Goal: Check status: Check status

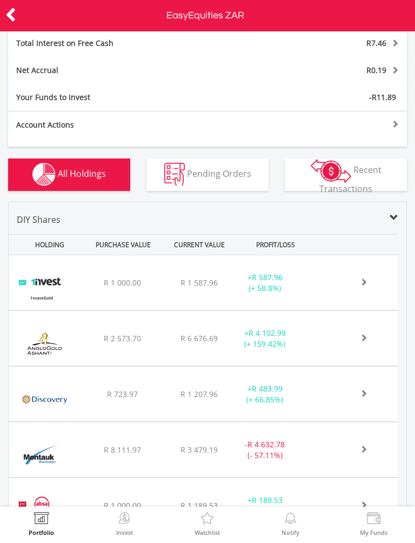
scroll to position [370, 0]
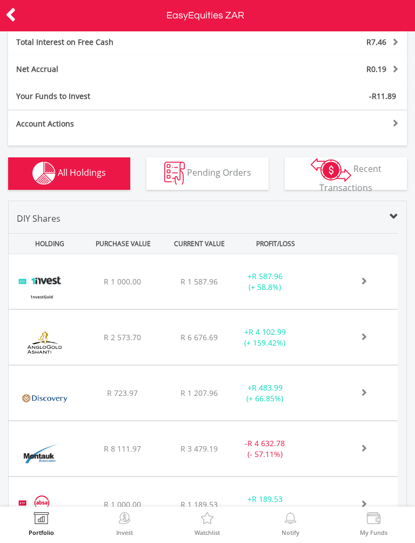
click at [328, 287] on div at bounding box center [357, 281] width 82 height 11
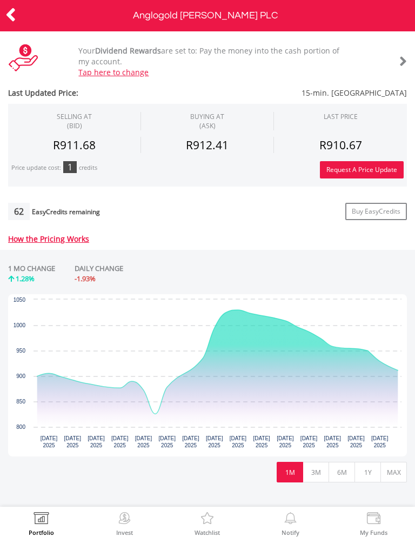
scroll to position [290, 0]
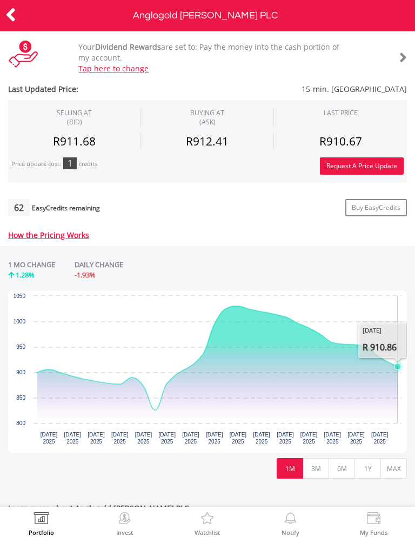
click at [397, 368] on icon "Wednesday, 20 Aug, 12:47:39.822, 910.86." at bounding box center [398, 366] width 6 height 6
click at [375, 359] on icon "Interactive chart" at bounding box center [379, 357] width 11 height 11
click at [396, 366] on icon "Wednesday, 20 Aug, 12:47:39.822, 910.86." at bounding box center [398, 366] width 6 height 6
click at [380, 357] on icon "Tuesday, 19 Aug 2025, 928.82." at bounding box center [379, 357] width 6 height 6
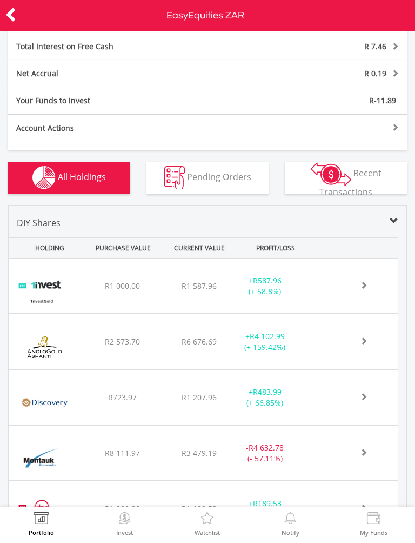
scroll to position [377, 0]
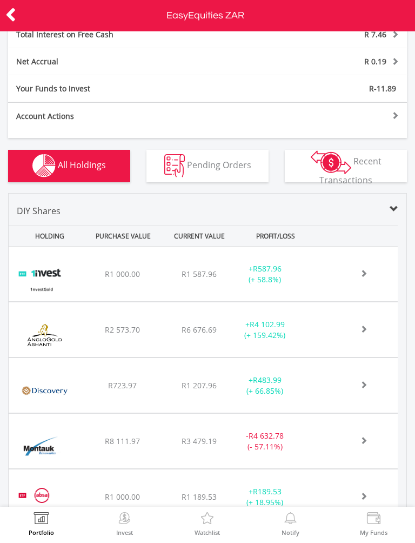
click at [359, 277] on span at bounding box center [352, 273] width 32 height 8
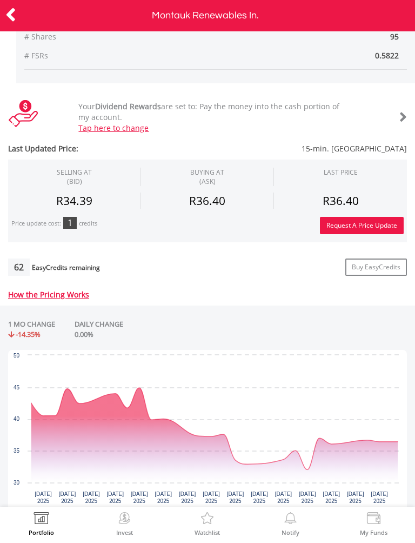
scroll to position [233, 0]
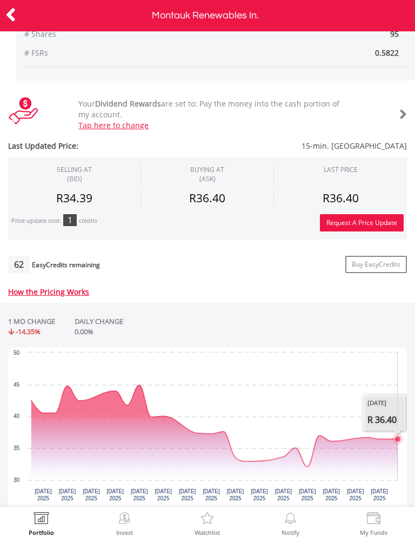
click at [399, 438] on icon "Wednesday, 20 Aug, 12:49:04.036, 36.4." at bounding box center [398, 439] width 6 height 6
click at [383, 438] on icon "Tuesday, 19 Aug 2025, 36.4." at bounding box center [379, 439] width 6 height 6
click at [399, 440] on icon "Wednesday, 20 Aug, 12:49:04.036, 36.4." at bounding box center [398, 439] width 6 height 6
click at [14, 14] on icon at bounding box center [10, 14] width 11 height 21
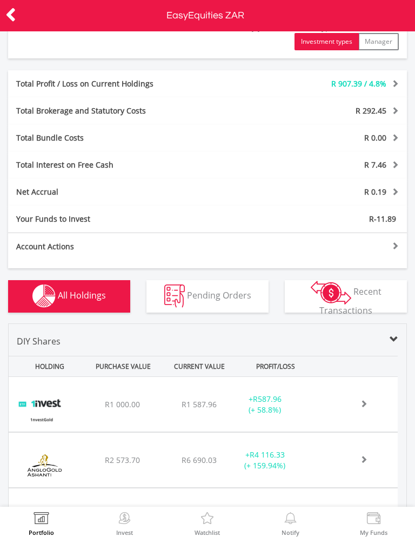
scroll to position [242, 0]
